Goal: Communication & Community: Participate in discussion

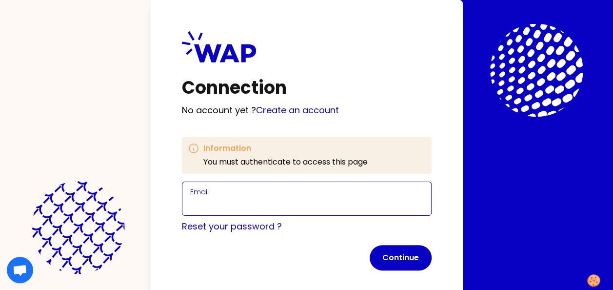
click at [220, 207] on input "Email" at bounding box center [306, 205] width 233 height 14
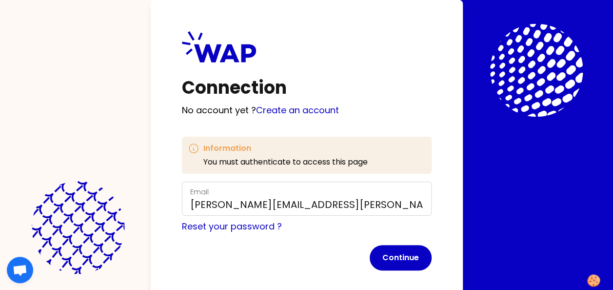
click at [337, 213] on div "Email marlena.kozon@somfy.com" at bounding box center [307, 198] width 250 height 34
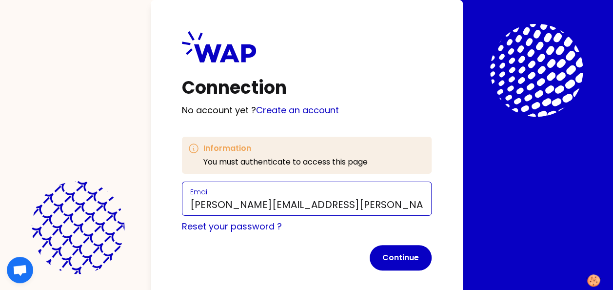
drag, startPoint x: 337, startPoint y: 205, endPoint x: 185, endPoint y: 211, distance: 151.8
click at [185, 211] on div "Email marlena.kozon@somfy.com" at bounding box center [307, 198] width 250 height 34
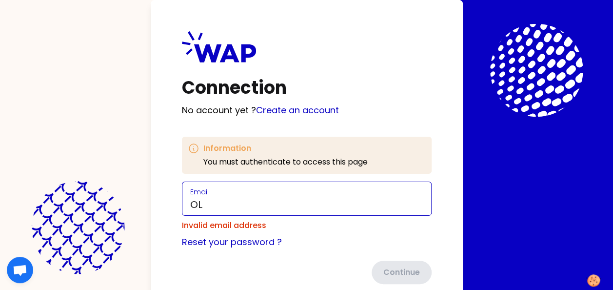
type input "[PERSON_NAME][EMAIL_ADDRESS][DOMAIN_NAME]"
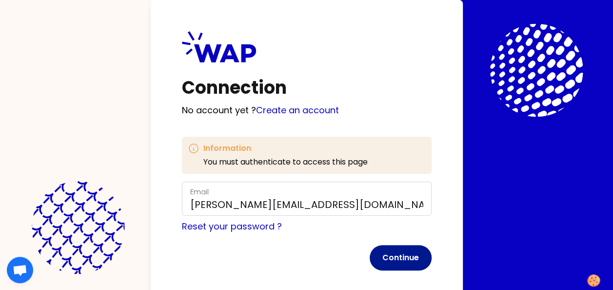
click at [387, 256] on button "Continue" at bounding box center [401, 257] width 62 height 25
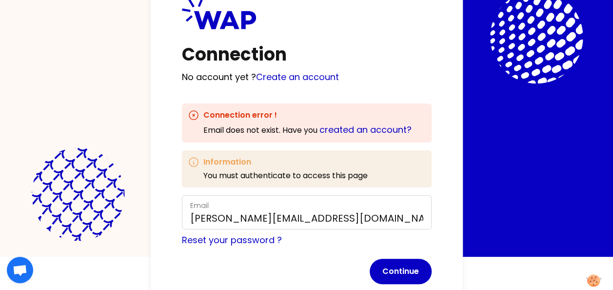
scroll to position [49, 0]
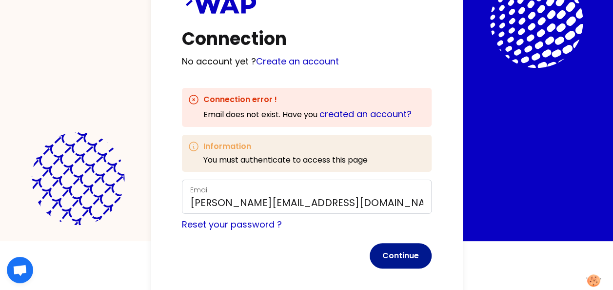
click at [389, 255] on button "Continue" at bounding box center [401, 255] width 62 height 25
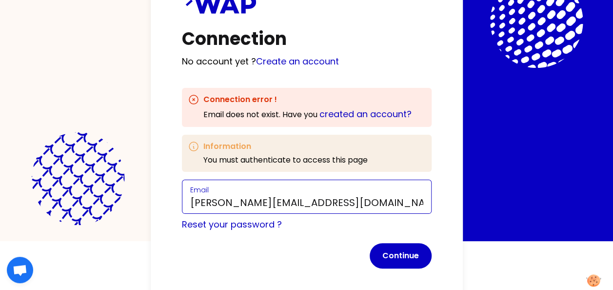
drag, startPoint x: 352, startPoint y: 207, endPoint x: 113, endPoint y: 186, distance: 239.4
click at [113, 186] on div "Connection No account yet ? Create an account Connection error ! Email does not…" at bounding box center [306, 96] width 613 height 290
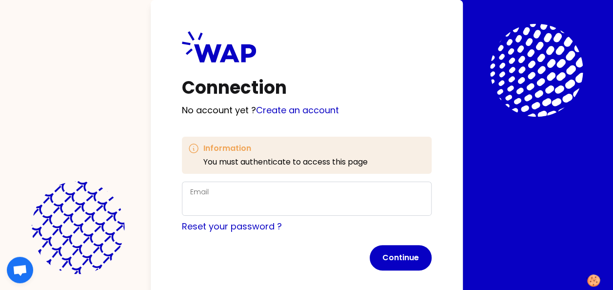
drag, startPoint x: 272, startPoint y: 196, endPoint x: 265, endPoint y: 198, distance: 7.7
click at [268, 197] on div "Email" at bounding box center [306, 198] width 233 height 25
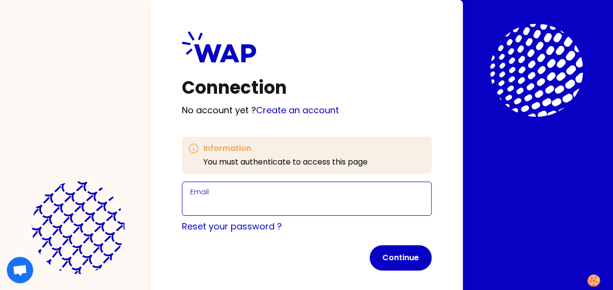
paste input "[PERSON_NAME][EMAIL_ADDRESS][DOMAIN_NAME]"
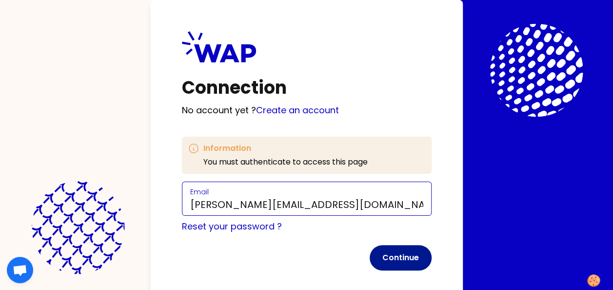
type input "[PERSON_NAME][EMAIL_ADDRESS][DOMAIN_NAME]"
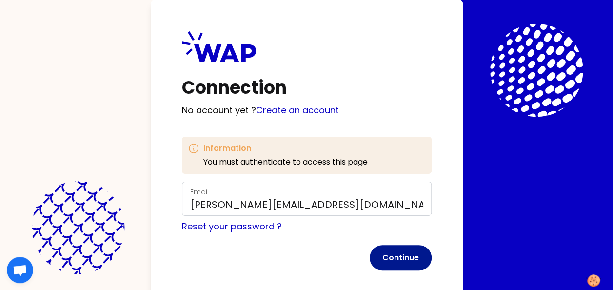
click at [390, 258] on button "Continue" at bounding box center [401, 257] width 62 height 25
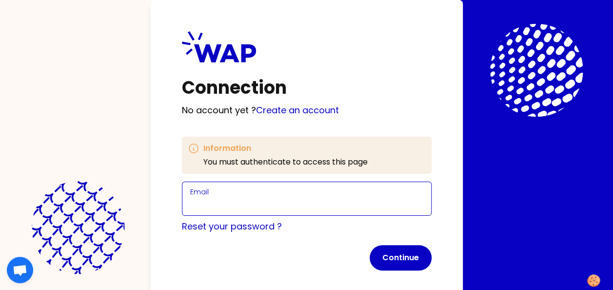
click at [303, 198] on input "Email" at bounding box center [306, 205] width 233 height 14
paste input "[PERSON_NAME][EMAIL_ADDRESS][DOMAIN_NAME]"
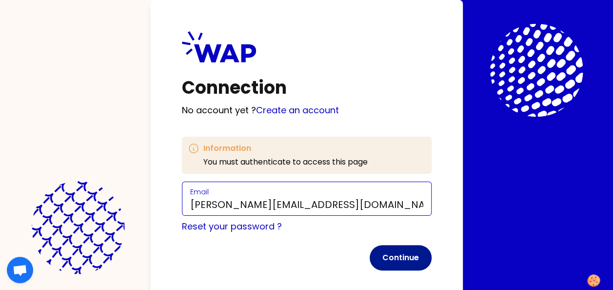
type input "[PERSON_NAME][EMAIL_ADDRESS][DOMAIN_NAME]"
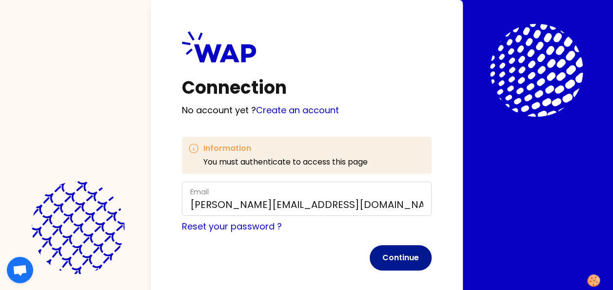
click at [402, 262] on button "Continue" at bounding box center [401, 257] width 62 height 25
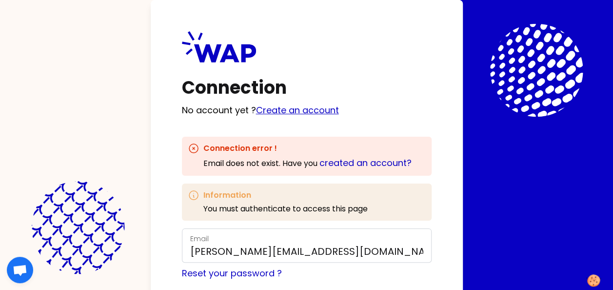
click at [298, 105] on link "Create an account" at bounding box center [297, 110] width 83 height 12
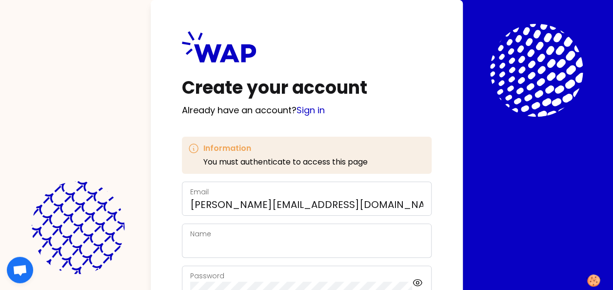
click at [208, 254] on div "Name" at bounding box center [307, 240] width 250 height 34
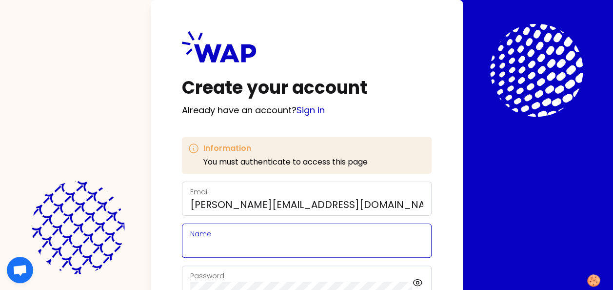
drag, startPoint x: 210, startPoint y: 248, endPoint x: 214, endPoint y: 242, distance: 6.6
click at [210, 248] on input "Name" at bounding box center [306, 246] width 233 height 14
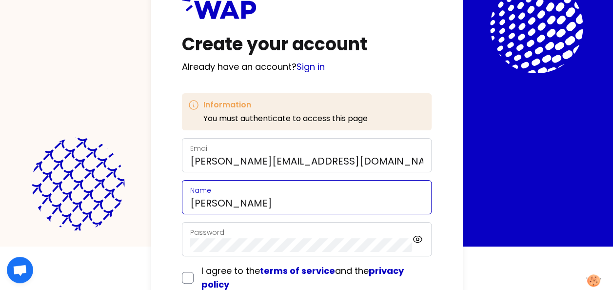
scroll to position [98, 0]
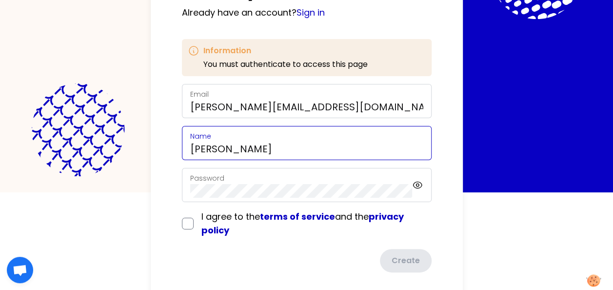
type input "[PERSON_NAME]"
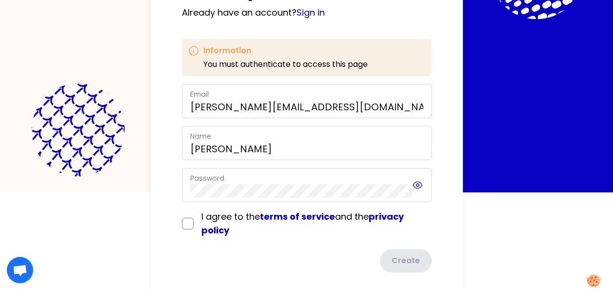
click at [417, 182] on icon at bounding box center [418, 185] width 9 height 6
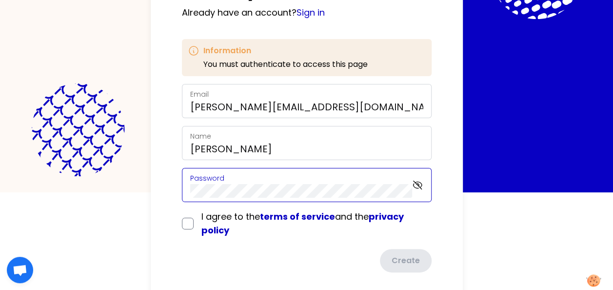
click at [220, 185] on div "Password" at bounding box center [307, 185] width 250 height 34
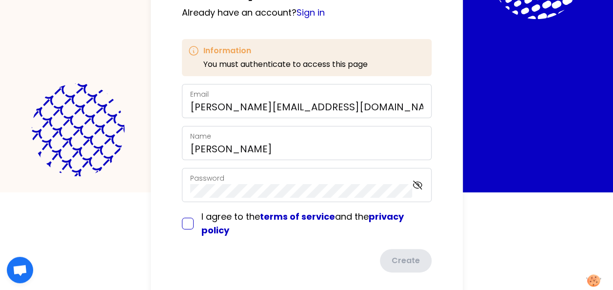
click at [190, 224] on input "checkbox" at bounding box center [188, 224] width 12 height 12
checkbox input "true"
click at [401, 266] on button "Create" at bounding box center [405, 261] width 54 height 25
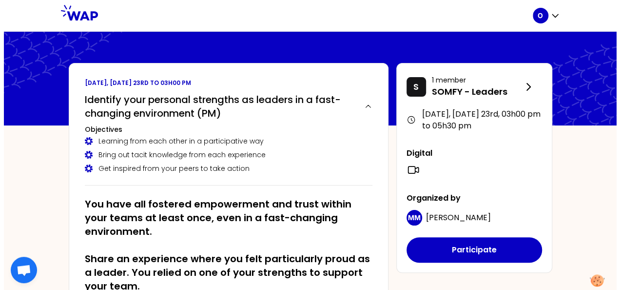
scroll to position [49, 0]
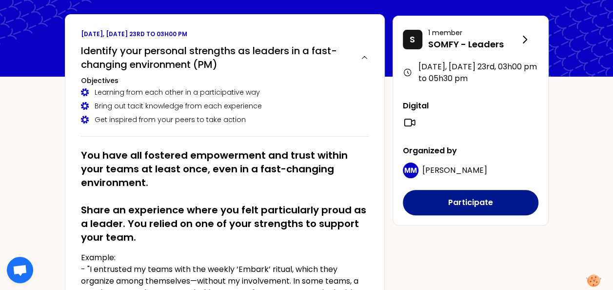
click at [450, 202] on button "Participate" at bounding box center [471, 202] width 136 height 25
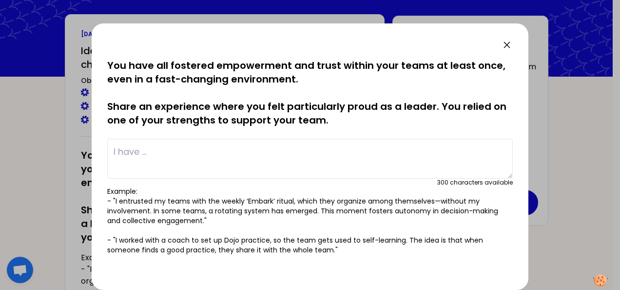
click at [213, 143] on textarea at bounding box center [310, 159] width 406 height 40
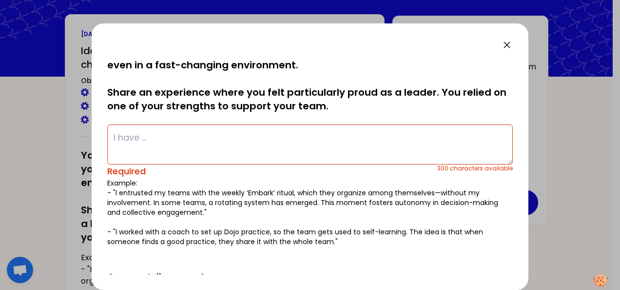
scroll to position [0, 0]
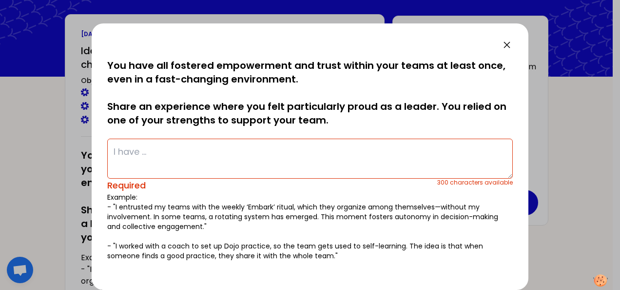
click at [242, 151] on textarea at bounding box center [310, 159] width 406 height 40
paste textarea "When a new junior team member joined us from a completely different job, I real…"
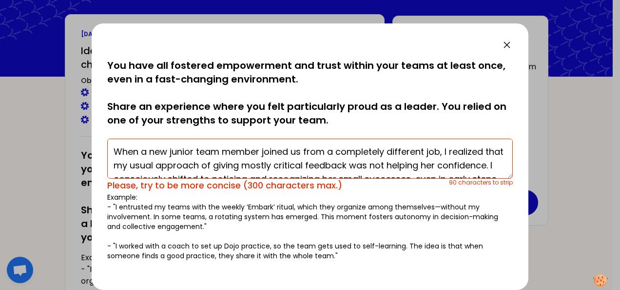
click at [439, 151] on textarea "When a new junior team member joined us from a completely different job, I real…" at bounding box center [310, 159] width 406 height 40
click at [364, 164] on textarea "When a new junior team member joined us from a completely different job, I real…" at bounding box center [310, 159] width 406 height 40
click at [367, 163] on textarea "When a new junior team member joined us from a completely different job, I real…" at bounding box center [310, 159] width 406 height 40
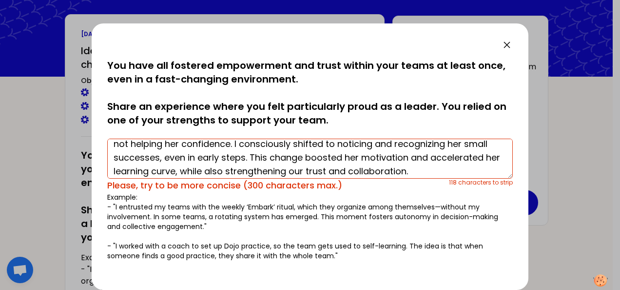
scroll to position [55, 0]
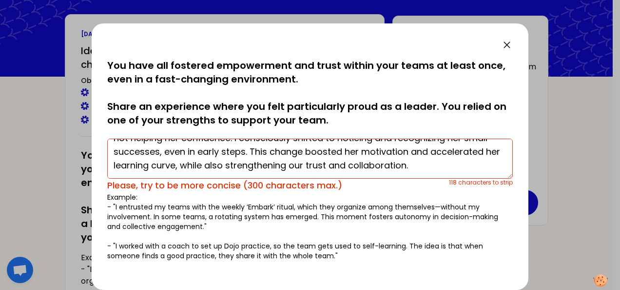
click at [346, 167] on textarea "When a new junior team member joined us from a completely different job, I real…" at bounding box center [310, 159] width 406 height 40
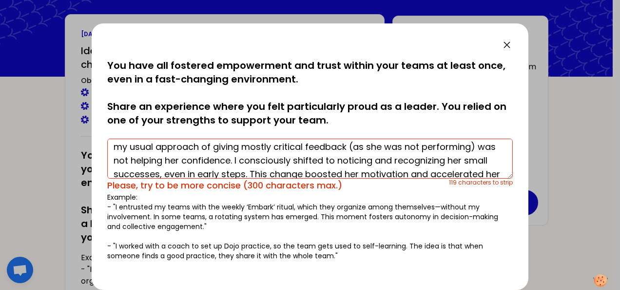
scroll to position [6, 0]
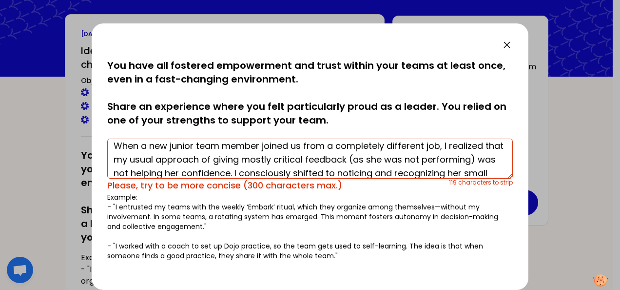
drag, startPoint x: 151, startPoint y: 158, endPoint x: 174, endPoint y: 158, distance: 22.4
click at [174, 158] on textarea "When a new junior team member joined us from a completely different job, I real…" at bounding box center [310, 159] width 406 height 40
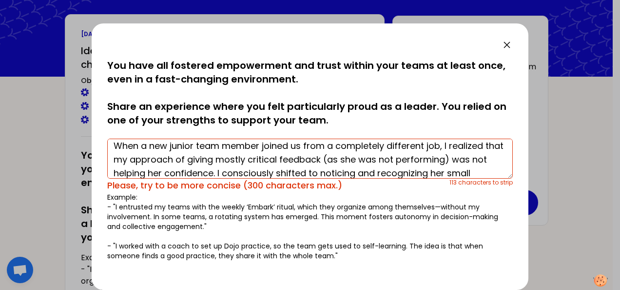
click at [299, 157] on textarea "When a new junior team member joined us from a completely different job, I real…" at bounding box center [310, 159] width 406 height 40
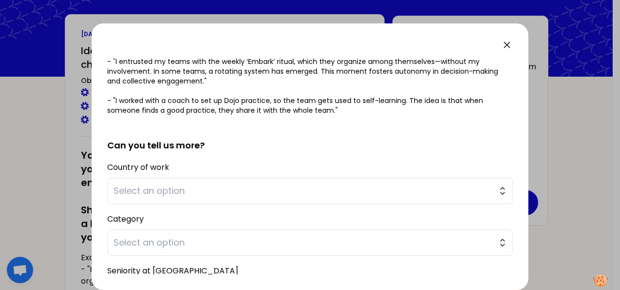
scroll to position [146, 0]
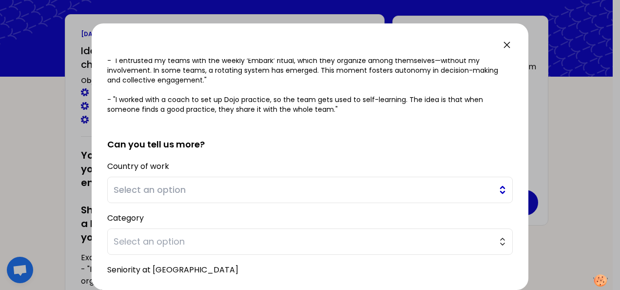
click at [170, 185] on span "Select an option" at bounding box center [303, 190] width 379 height 14
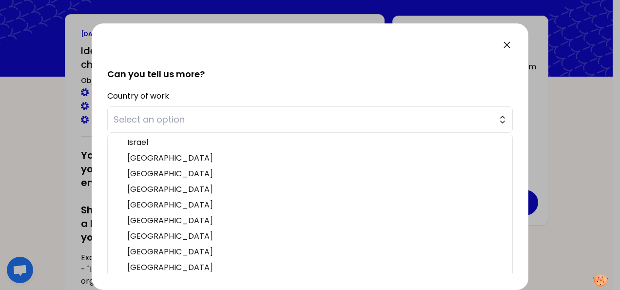
scroll to position [299, 0]
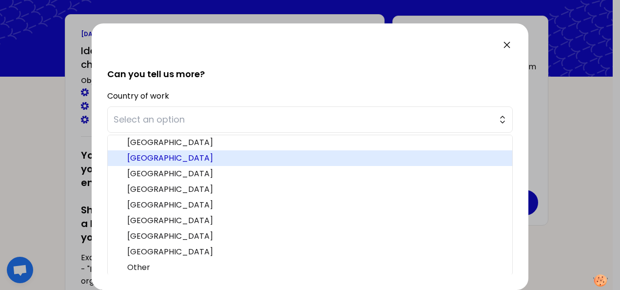
click at [197, 157] on span "[GEOGRAPHIC_DATA]" at bounding box center [315, 158] width 377 height 12
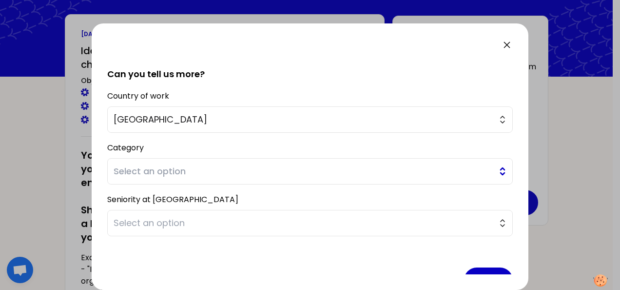
click at [206, 161] on button "Select an option" at bounding box center [310, 171] width 406 height 26
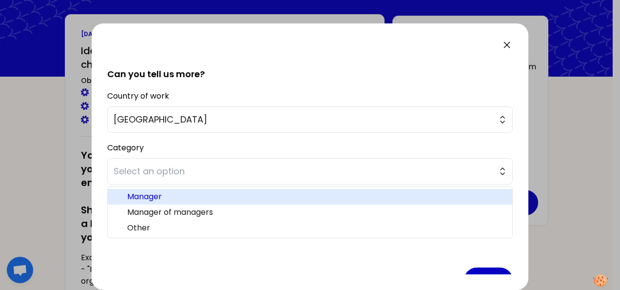
click at [180, 198] on span "Manager" at bounding box center [315, 197] width 377 height 12
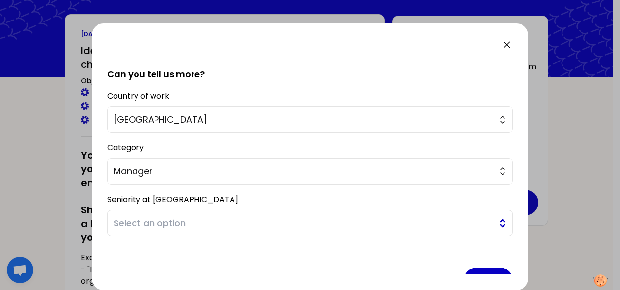
click at [173, 219] on span "Select an option" at bounding box center [303, 223] width 379 height 14
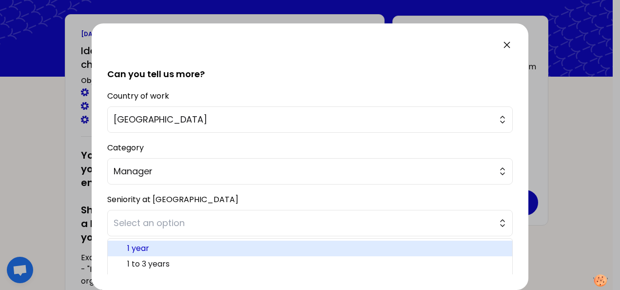
click at [143, 244] on span "1 year" at bounding box center [315, 248] width 377 height 12
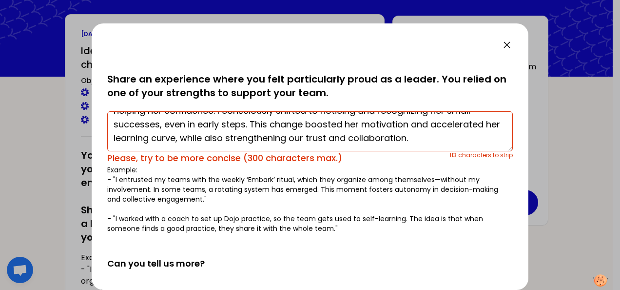
scroll to position [49, 0]
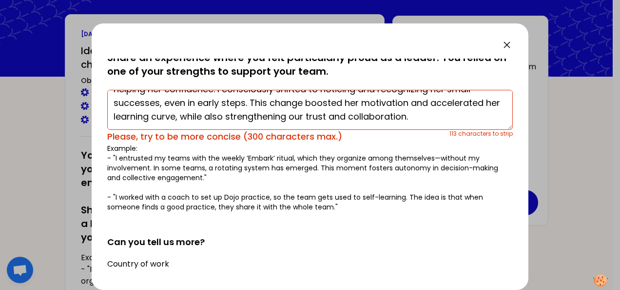
drag, startPoint x: 196, startPoint y: 115, endPoint x: 443, endPoint y: 129, distance: 248.1
click at [443, 129] on textarea "When a new junior team member joined us from a completely different job, I real…" at bounding box center [310, 110] width 406 height 40
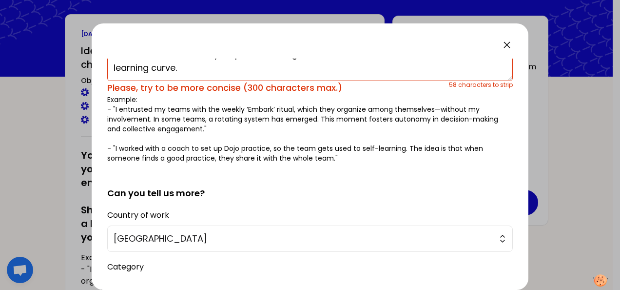
scroll to position [241, 0]
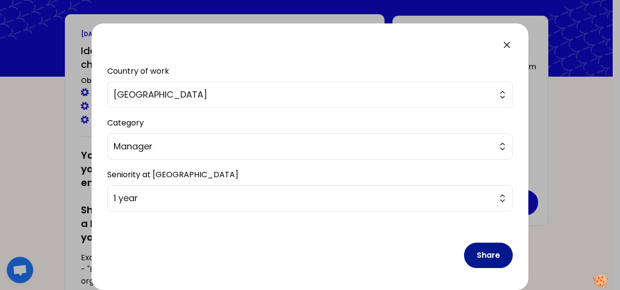
click at [491, 259] on button "Share" at bounding box center [488, 254] width 49 height 25
click at [481, 256] on button "Share" at bounding box center [488, 254] width 49 height 25
click at [483, 255] on button "Share" at bounding box center [488, 254] width 49 height 25
click at [477, 256] on button "Share" at bounding box center [488, 254] width 49 height 25
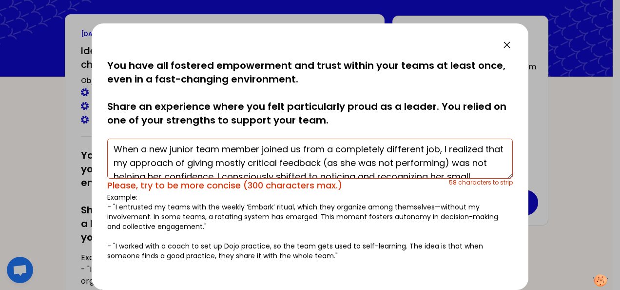
scroll to position [0, 0]
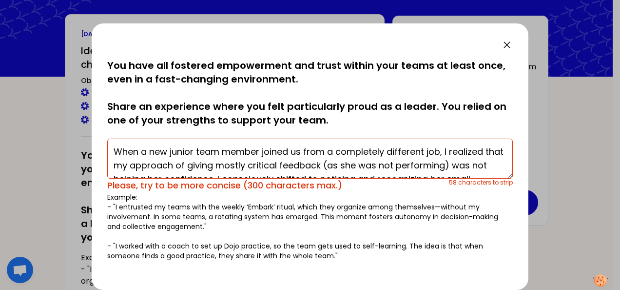
drag, startPoint x: 203, startPoint y: 166, endPoint x: 108, endPoint y: 138, distance: 98.6
click at [108, 138] on div "When a new junior team member joined us from a completely different job, I real…" at bounding box center [310, 164] width 406 height 58
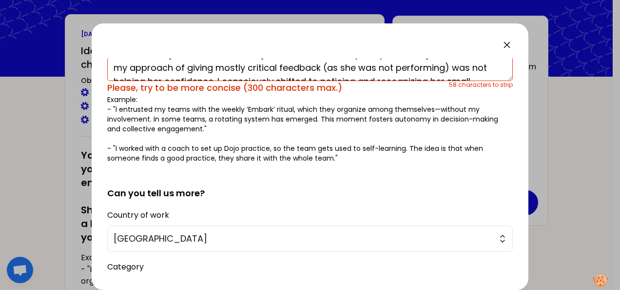
scroll to position [241, 0]
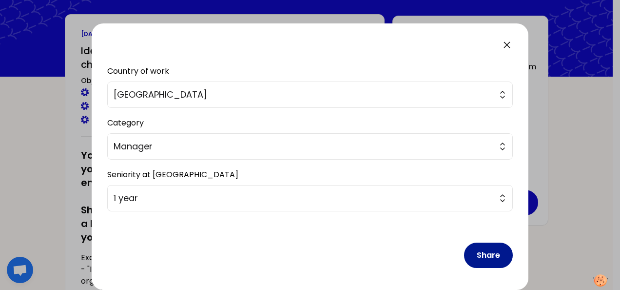
click at [471, 258] on button "Share" at bounding box center [488, 254] width 49 height 25
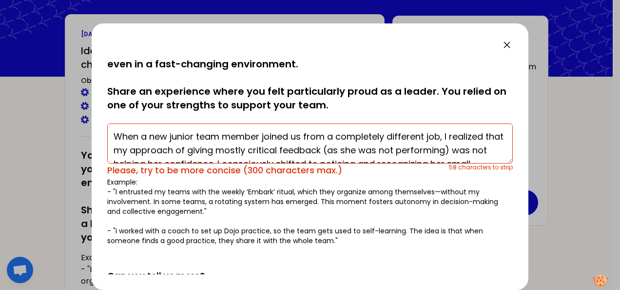
scroll to position [0, 0]
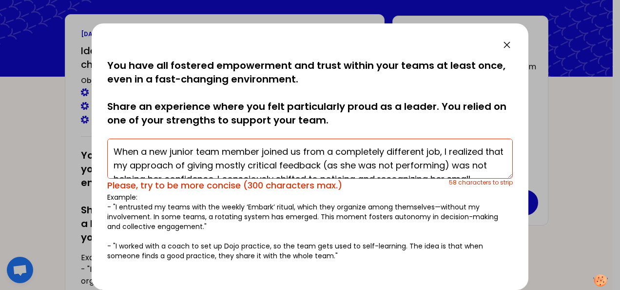
click at [419, 164] on textarea "When a new junior team member joined us from a completely different job, I real…" at bounding box center [310, 159] width 406 height 40
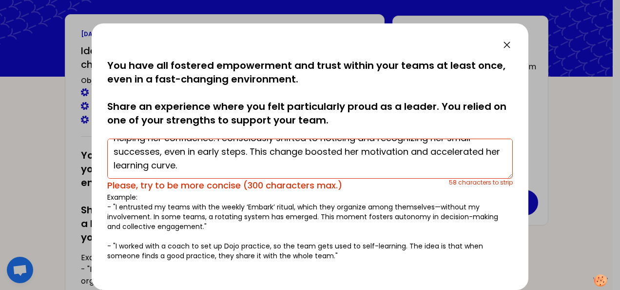
click at [130, 165] on textarea "When a new junior team member joined us from a completely different job, I real…" at bounding box center [310, 159] width 406 height 40
click at [248, 152] on textarea "When a new junior team member joined us from a completely different job, I real…" at bounding box center [310, 159] width 406 height 40
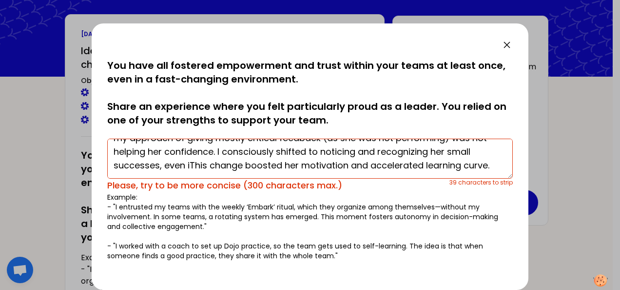
scroll to position [27, 0]
drag, startPoint x: 340, startPoint y: 165, endPoint x: 217, endPoint y: 167, distance: 123.9
click at [217, 167] on textarea "When a new junior team member joined us from a completely different job, I real…" at bounding box center [310, 159] width 406 height 40
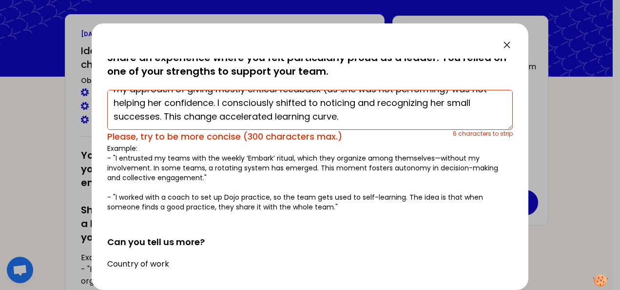
scroll to position [0, 0]
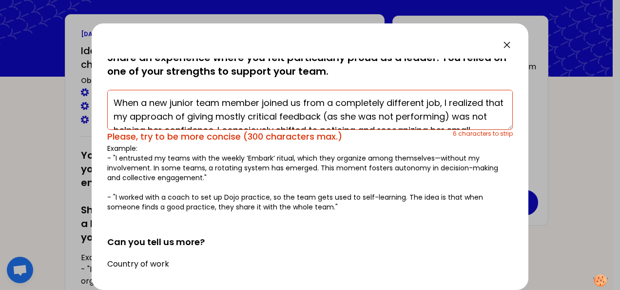
drag, startPoint x: 300, startPoint y: 114, endPoint x: 340, endPoint y: 119, distance: 40.3
click at [340, 119] on textarea "When a new junior team member joined us from a completely different job, I real…" at bounding box center [310, 110] width 406 height 40
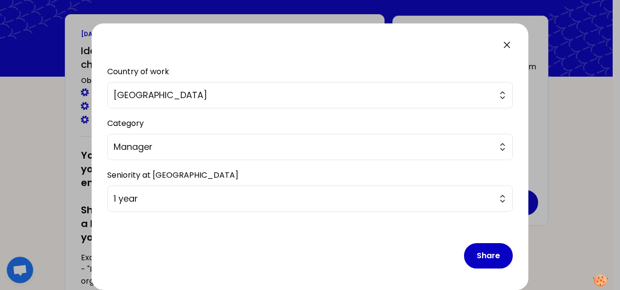
scroll to position [236, 0]
type textarea "When a new junior team member joined us from a completely different job, I real…"
click at [477, 251] on button "Share" at bounding box center [488, 254] width 49 height 25
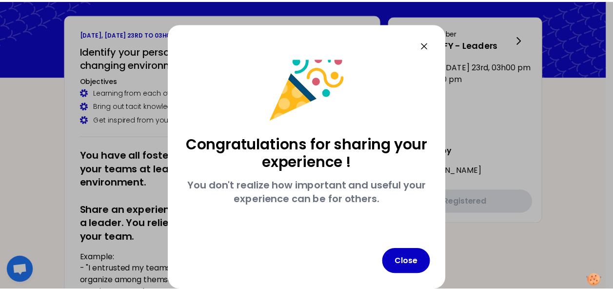
scroll to position [17, 0]
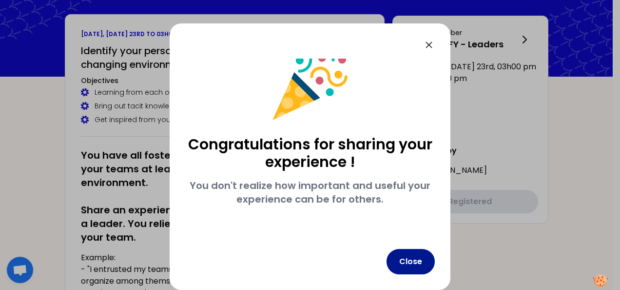
click at [422, 268] on button "Close" at bounding box center [411, 261] width 48 height 25
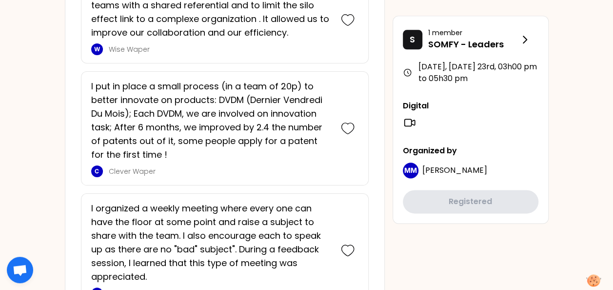
scroll to position [2441, 0]
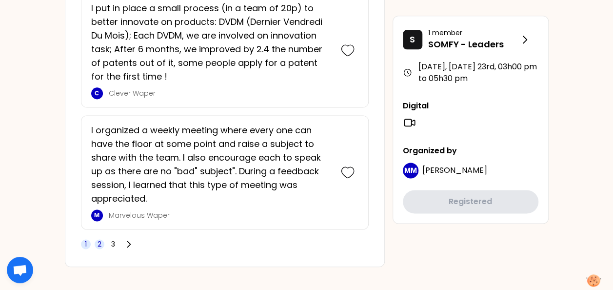
click at [96, 239] on span "2" at bounding box center [100, 244] width 10 height 10
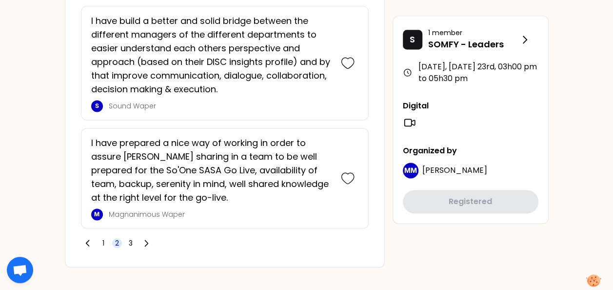
click at [116, 238] on span "2" at bounding box center [117, 243] width 4 height 10
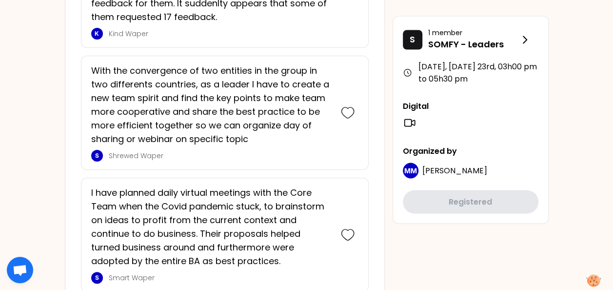
scroll to position [789, 0]
